Goal: Use online tool/utility: Utilize a website feature to perform a specific function

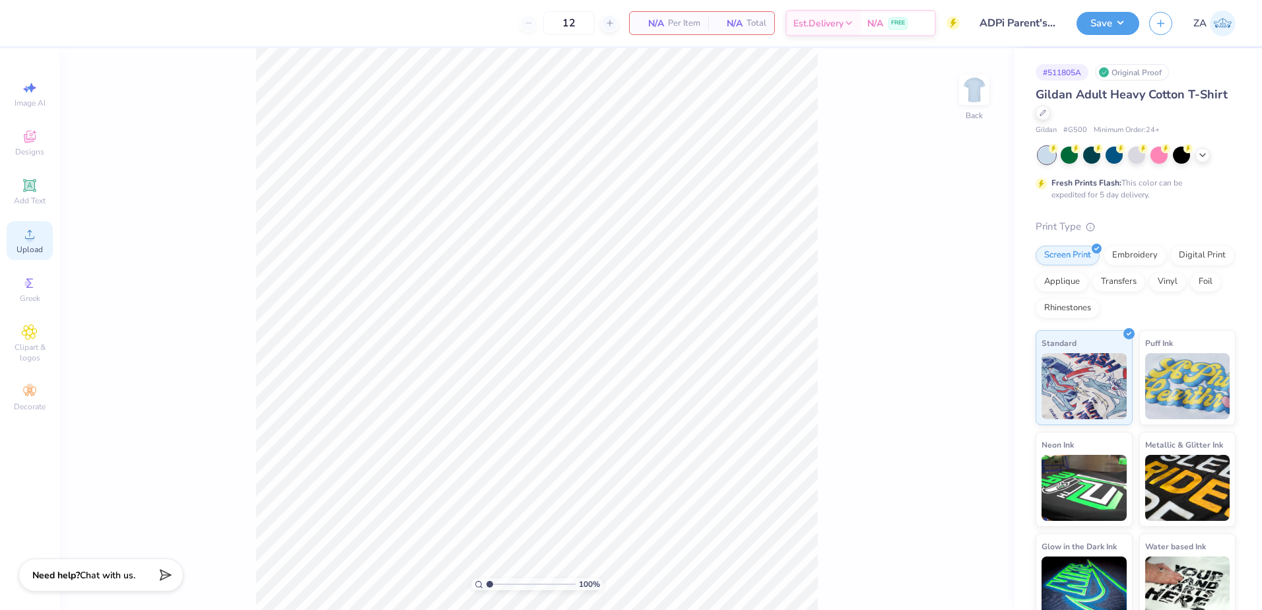
click at [30, 236] on circle at bounding box center [29, 238] width 7 height 7
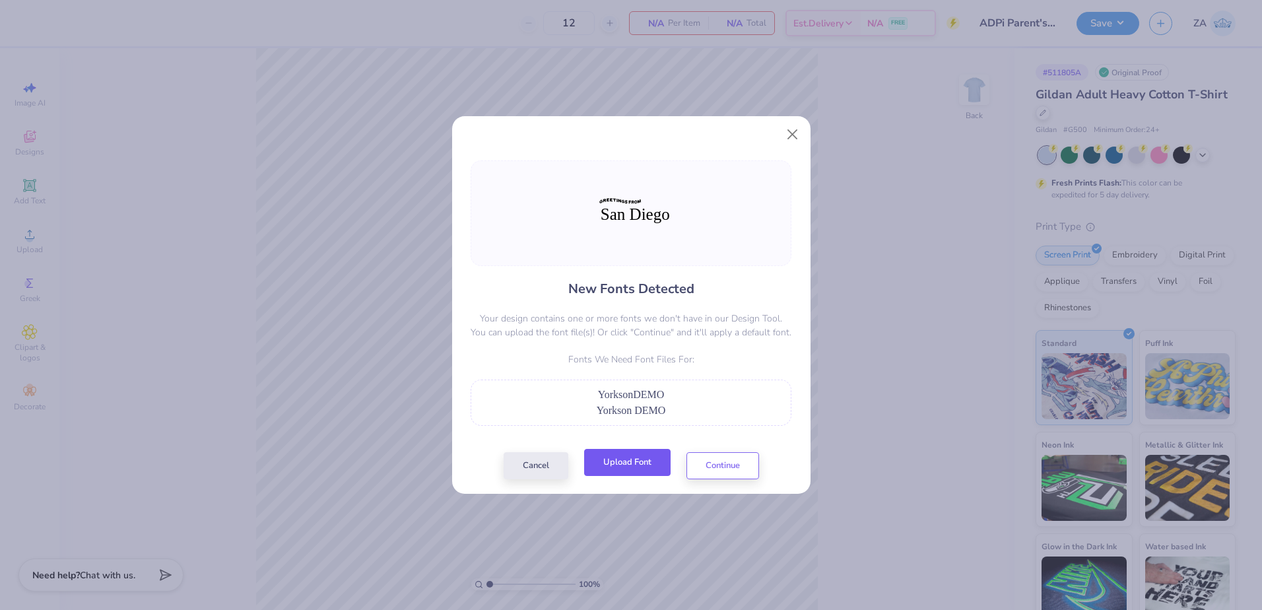
click at [622, 453] on button "Upload Font" at bounding box center [627, 462] width 86 height 27
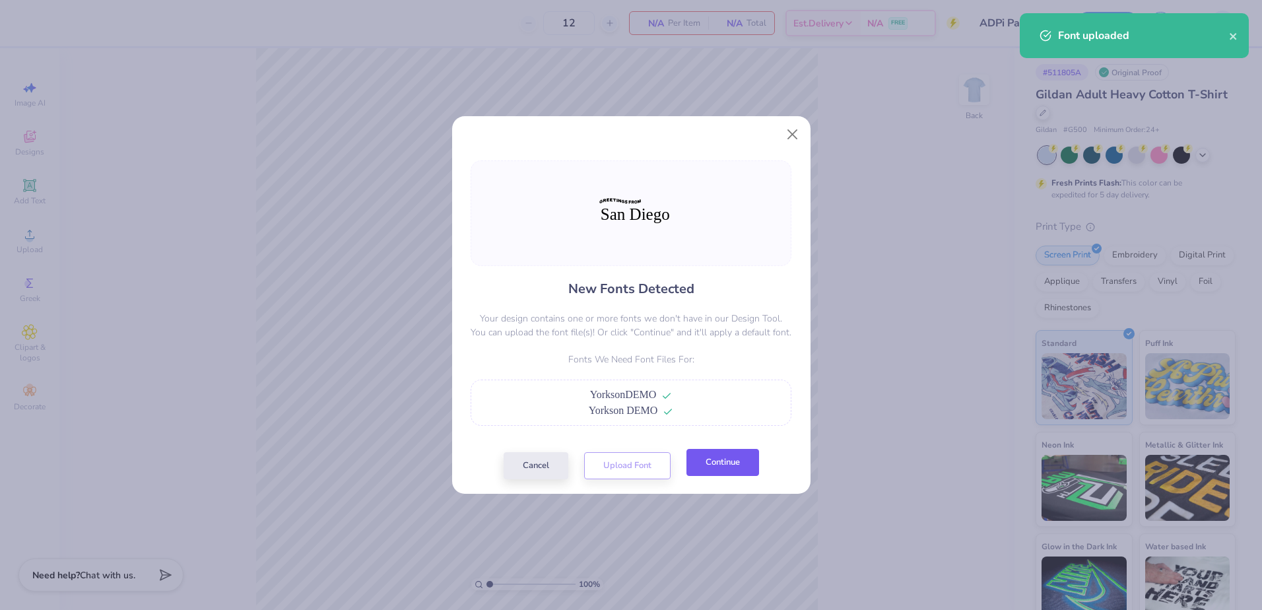
click at [736, 460] on button "Continue" at bounding box center [723, 462] width 73 height 27
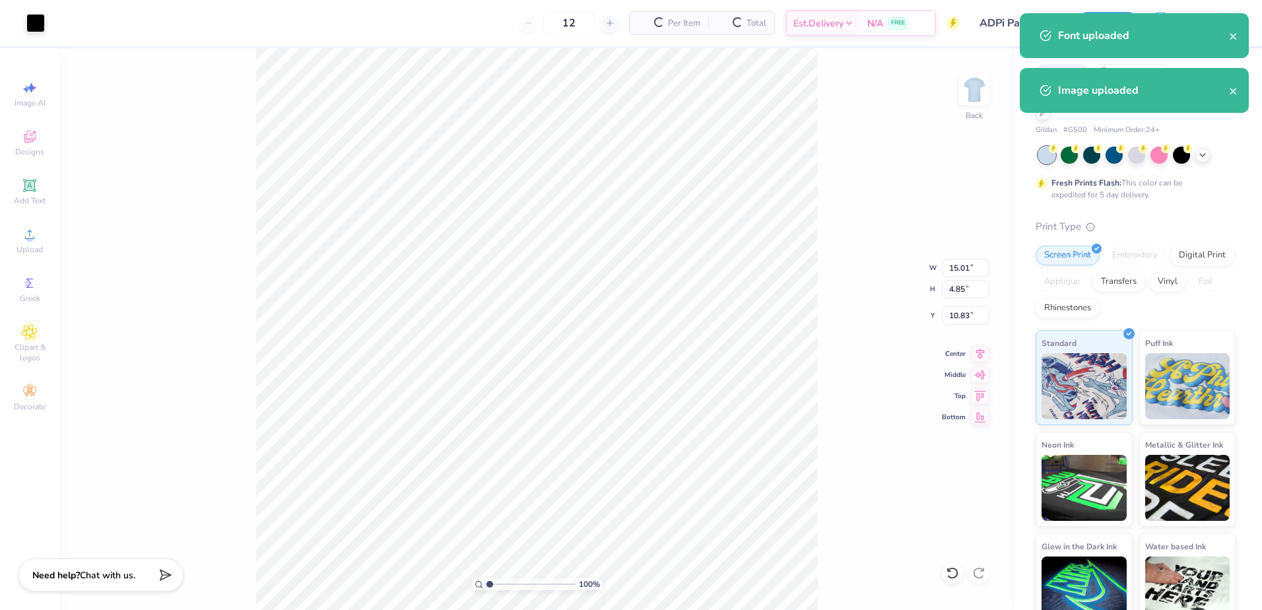
type input "9.36"
type input "3.03"
type input "6.37"
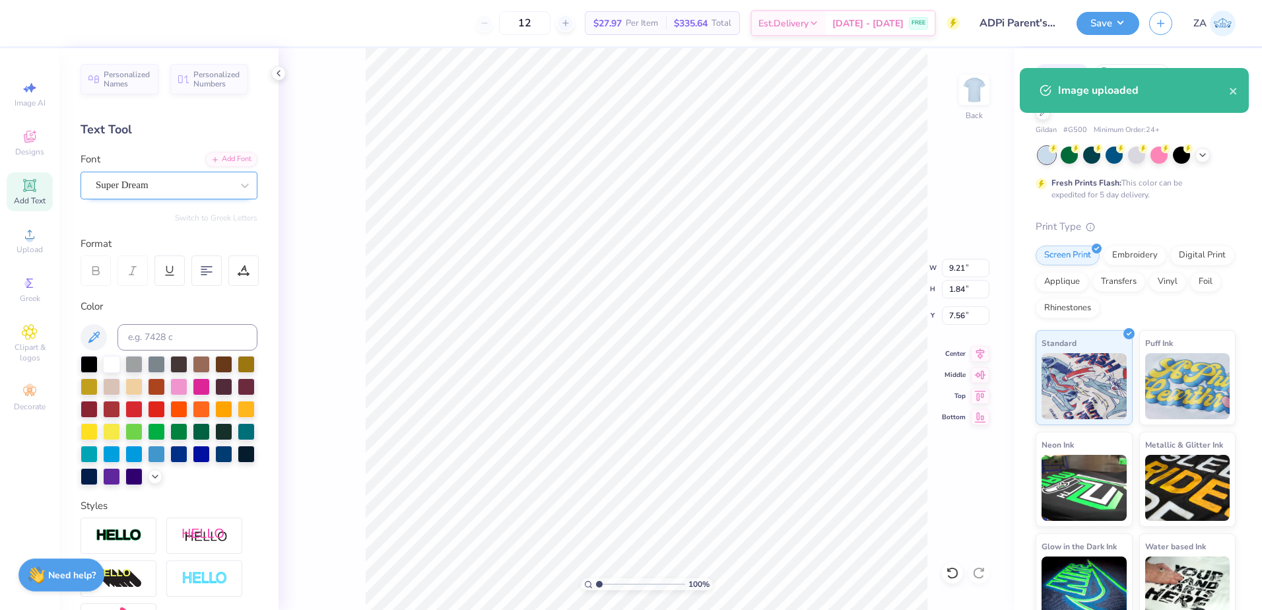
click at [164, 180] on div "Super Dream" at bounding box center [163, 185] width 139 height 20
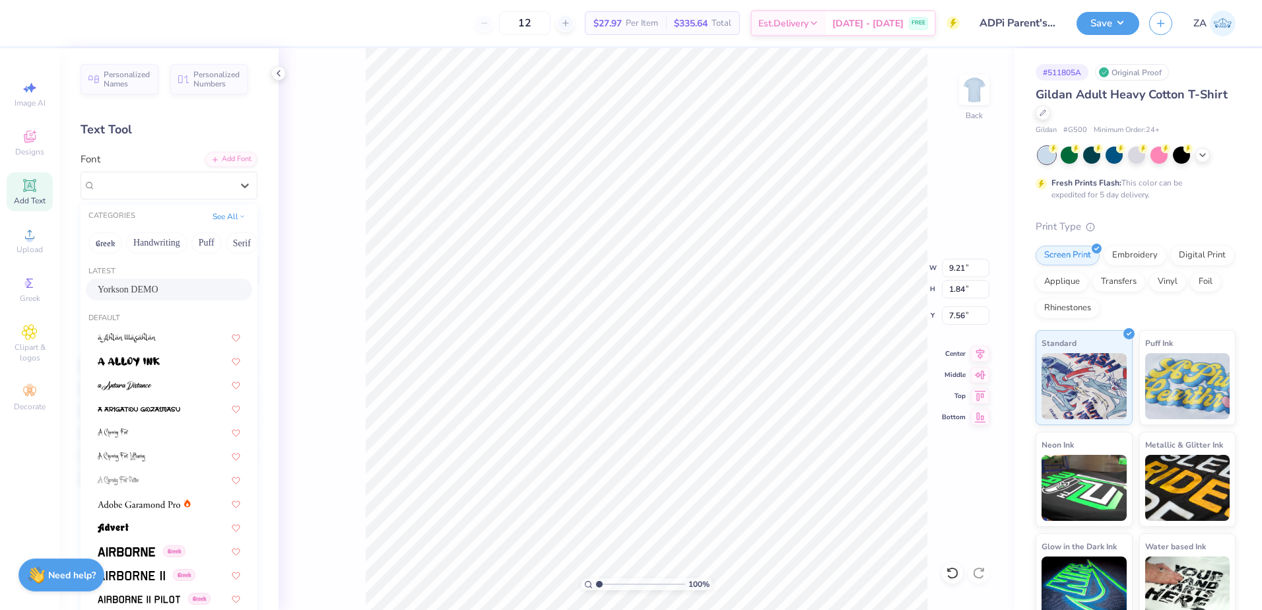
click at [162, 284] on div "Yorkson DEMO" at bounding box center [169, 290] width 143 height 14
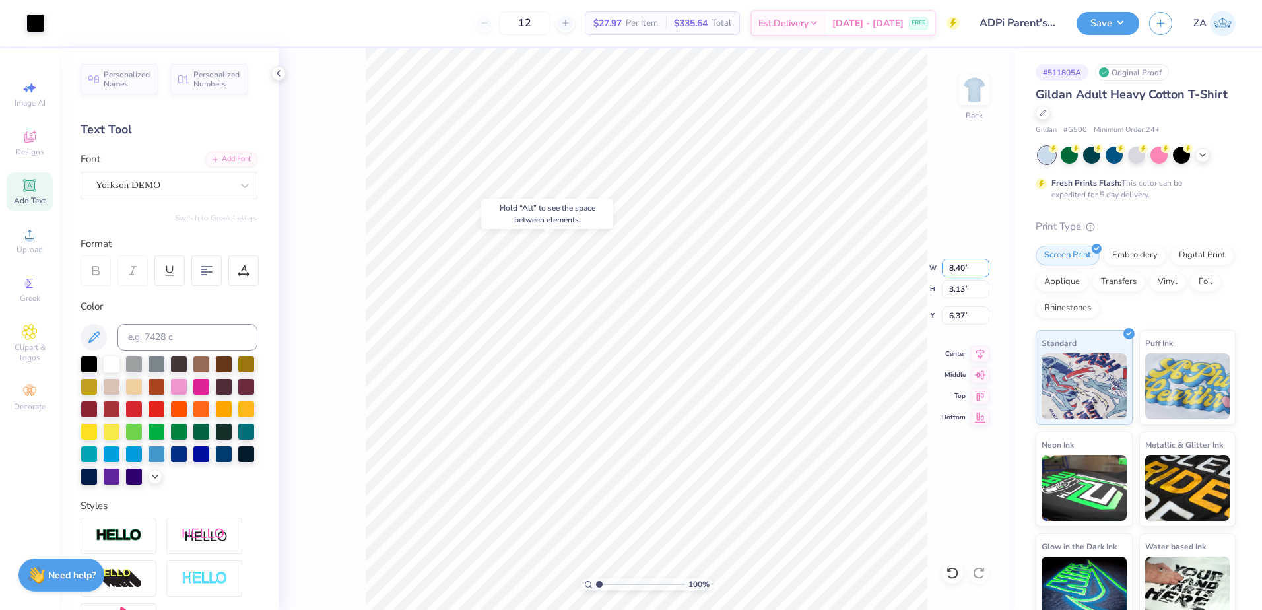
click at [968, 269] on input "8.40" at bounding box center [966, 268] width 48 height 18
type input "3.50"
type input "1.30"
drag, startPoint x: 944, startPoint y: 308, endPoint x: 966, endPoint y: 309, distance: 21.8
click at [966, 309] on input "4.52" at bounding box center [966, 315] width 48 height 18
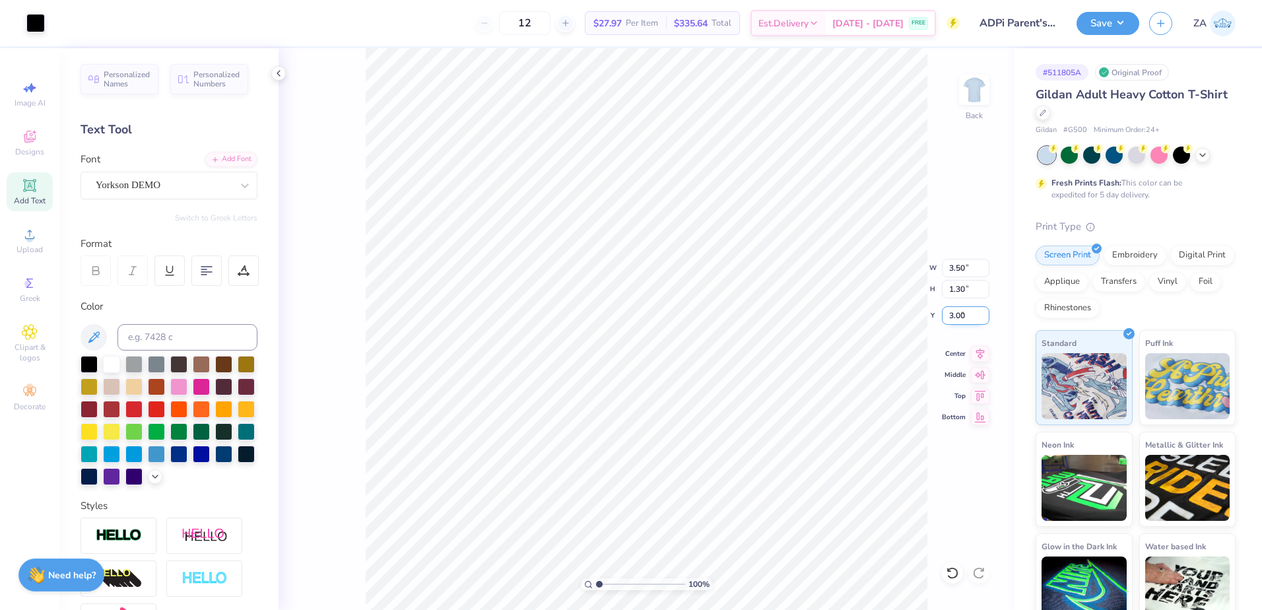
type input "3.00"
click at [976, 105] on img at bounding box center [974, 89] width 53 height 53
click at [46, 230] on div "Upload" at bounding box center [30, 240] width 46 height 39
type input "12.33"
type input "7.96"
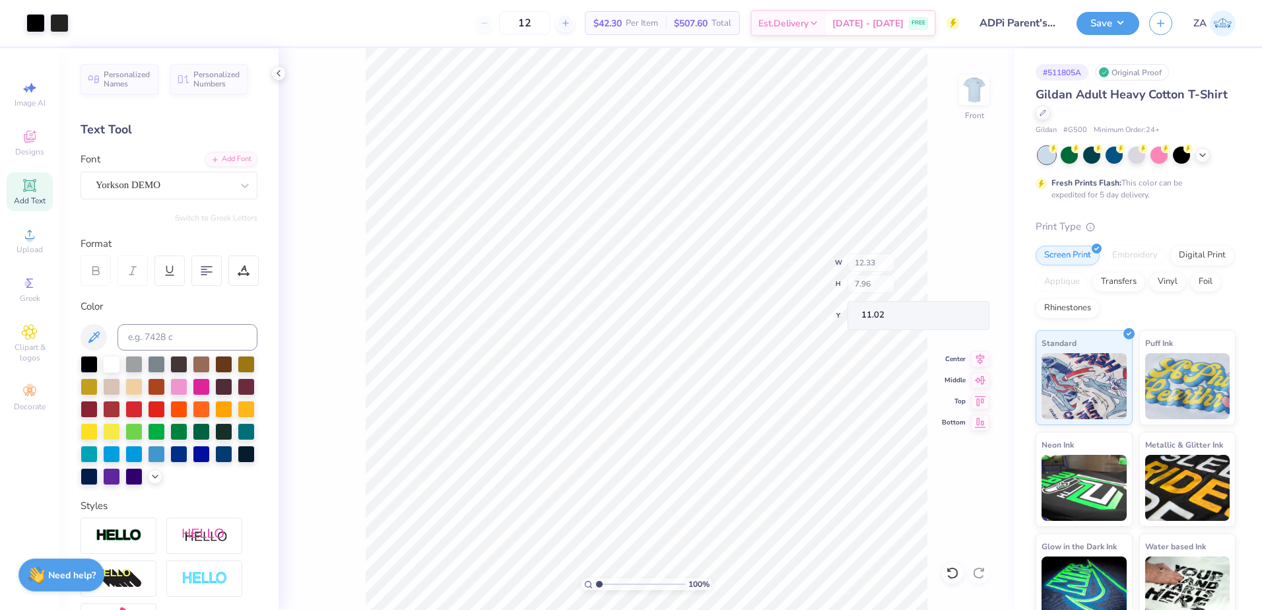
type input "3.92"
click at [697, 596] on li "Send to Back" at bounding box center [701, 594] width 104 height 26
click at [172, 184] on div "Super Dream" at bounding box center [163, 185] width 139 height 20
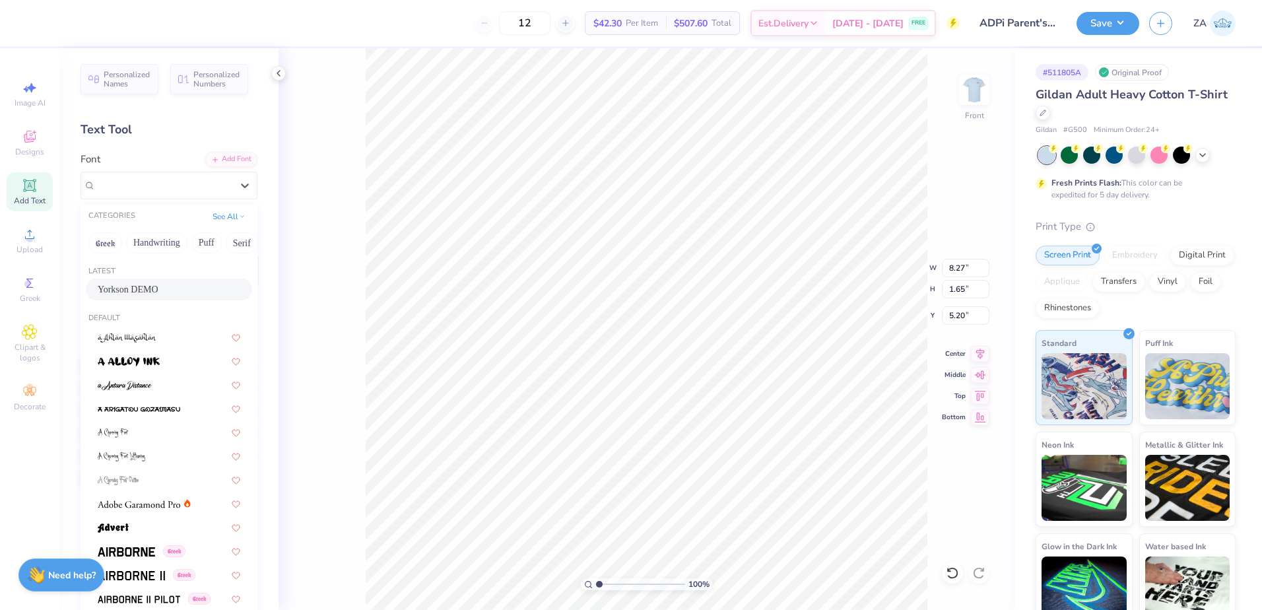
click at [153, 288] on span "Yorkson DEMO" at bounding box center [128, 290] width 61 height 14
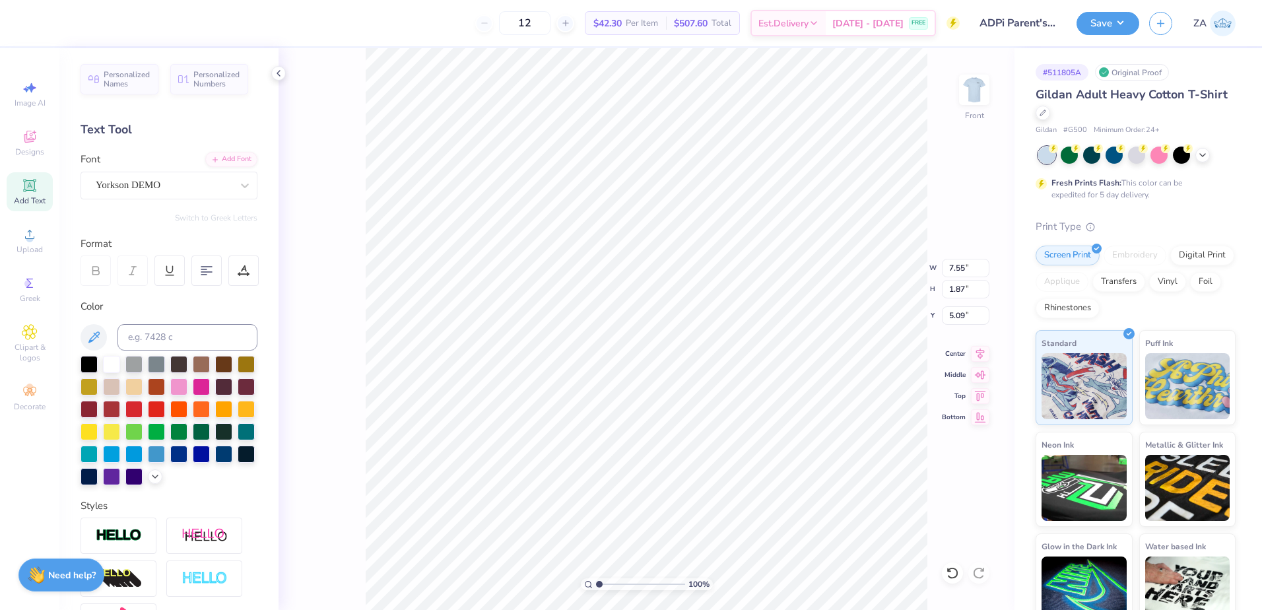
type input "7.55"
type input "1.87"
type input "5.09"
click at [58, 24] on div at bounding box center [59, 22] width 18 height 18
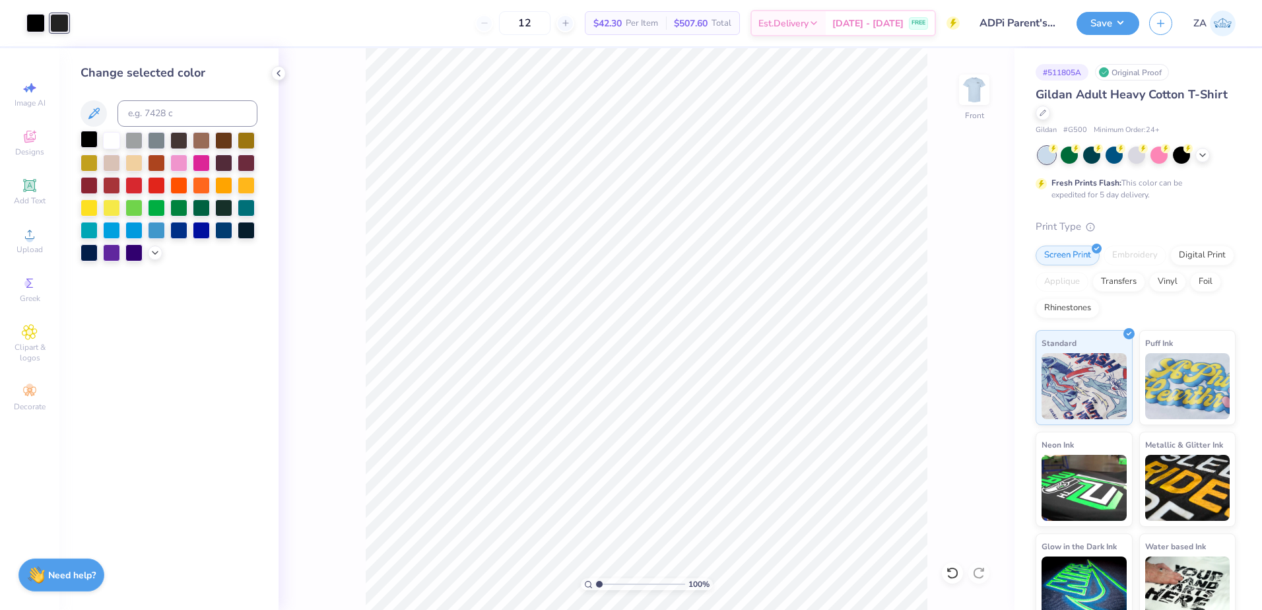
click at [88, 139] on div at bounding box center [89, 139] width 17 height 17
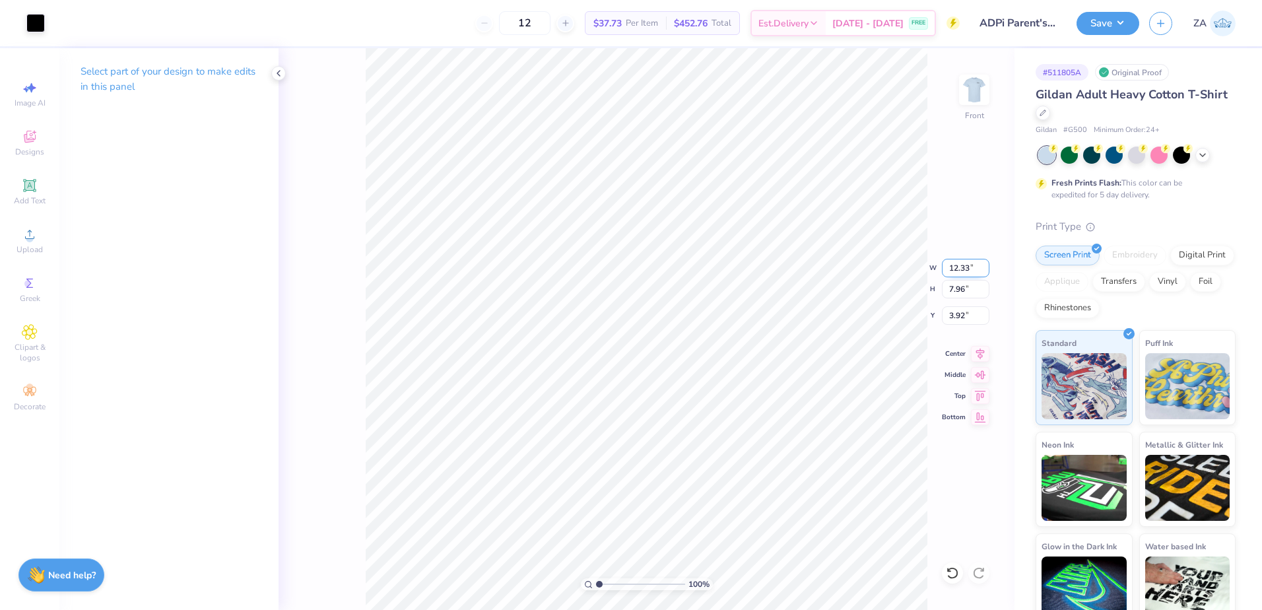
click at [949, 266] on input "12.33" at bounding box center [966, 268] width 48 height 18
drag, startPoint x: 953, startPoint y: 266, endPoint x: 973, endPoint y: 266, distance: 19.8
click at [973, 266] on input "12.33" at bounding box center [966, 268] width 48 height 18
type input "12.50"
click at [978, 321] on input "3.92" at bounding box center [966, 315] width 48 height 18
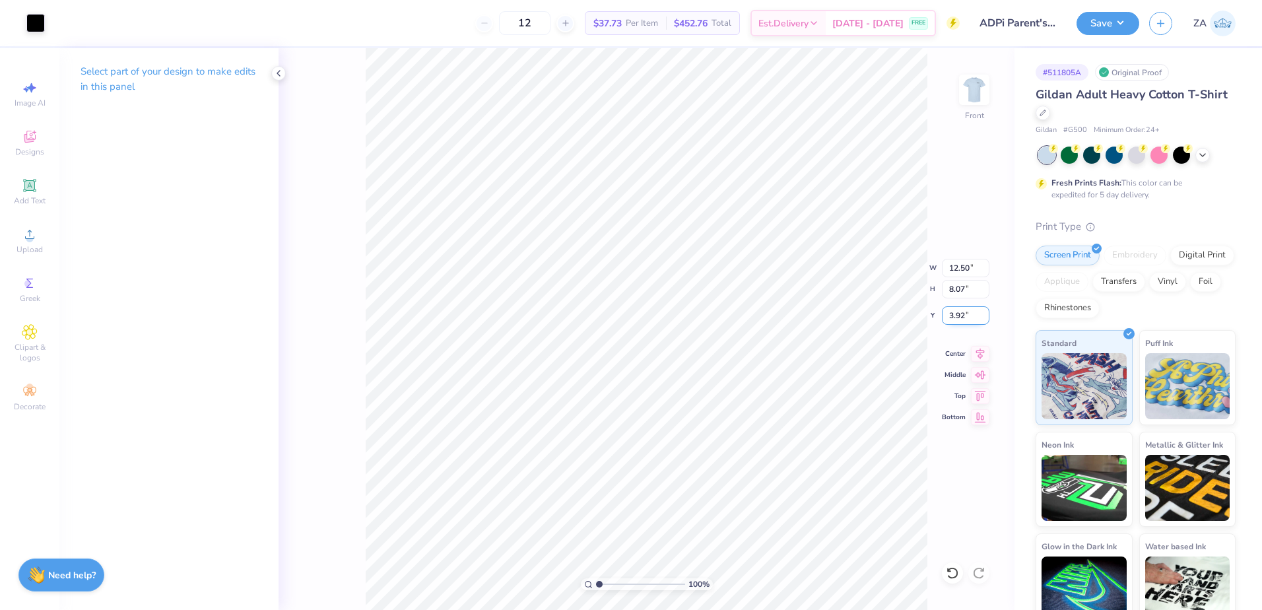
type input "8.07"
drag, startPoint x: 972, startPoint y: 316, endPoint x: 952, endPoint y: 320, distance: 20.1
click at [952, 320] on input "3.86" at bounding box center [966, 315] width 48 height 18
type input "3"
type input "3.00"
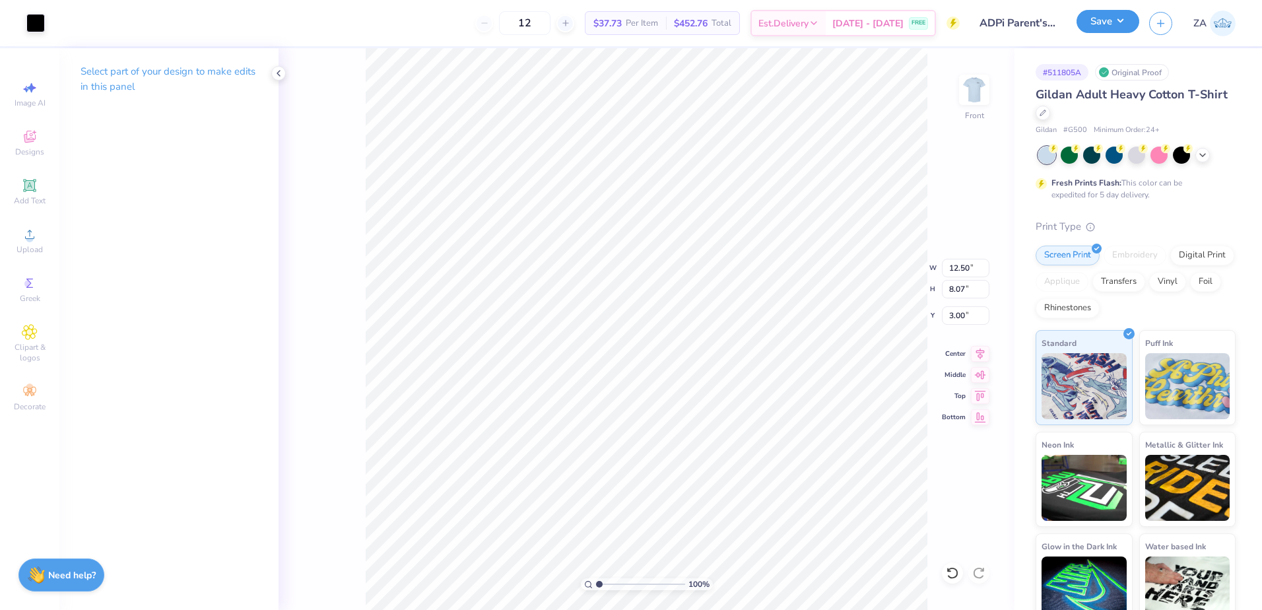
click at [1108, 16] on button "Save" at bounding box center [1108, 21] width 63 height 23
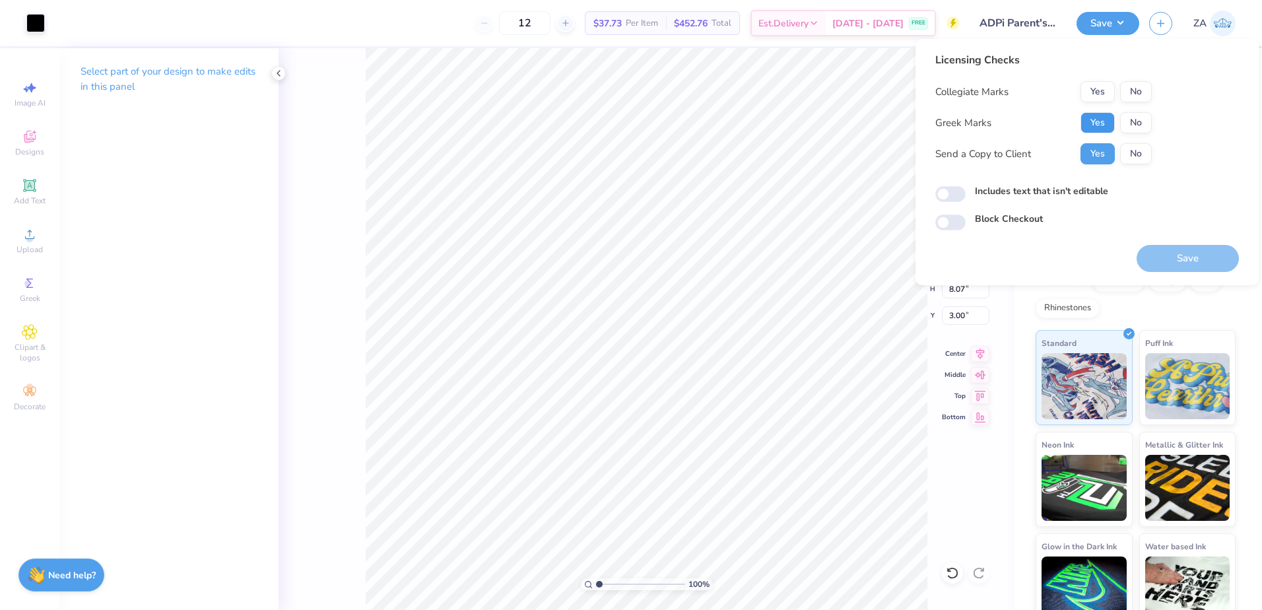
click at [1102, 123] on button "Yes" at bounding box center [1098, 122] width 34 height 21
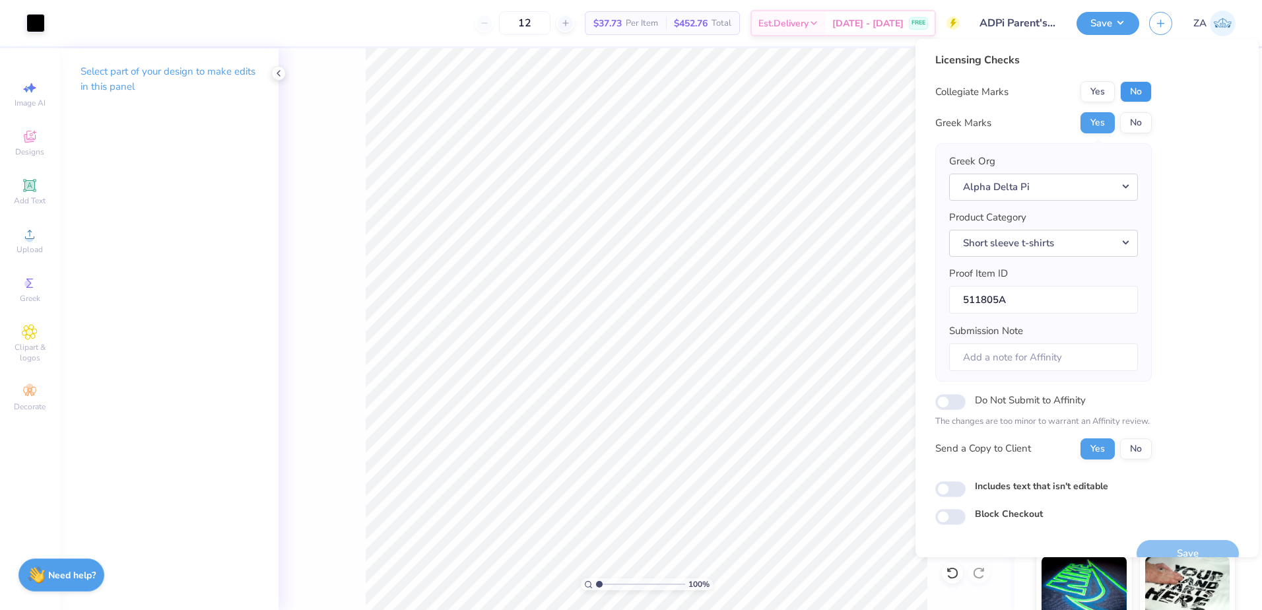
click at [1143, 93] on button "No" at bounding box center [1136, 91] width 32 height 21
click at [1178, 547] on button "Save" at bounding box center [1188, 553] width 102 height 27
